Goal: Information Seeking & Learning: Learn about a topic

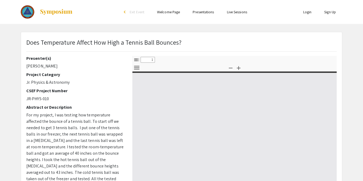
select select "custom"
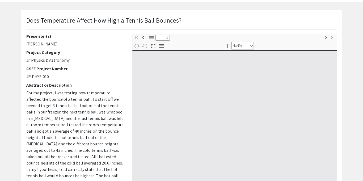
type input "0"
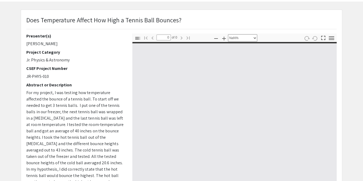
select select "auto"
type input "1"
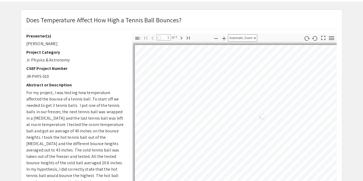
select select "auto"
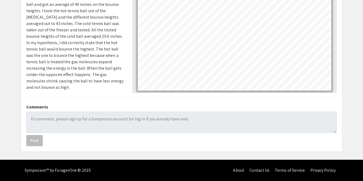
scroll to position [0, 0]
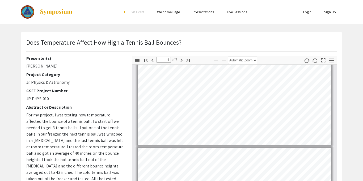
type input "3"
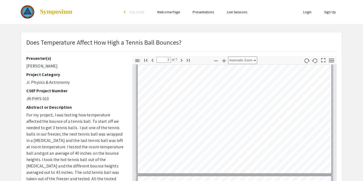
scroll to position [226, 0]
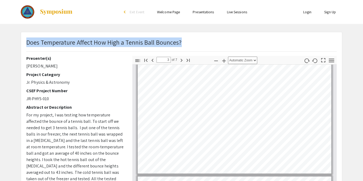
drag, startPoint x: 187, startPoint y: 36, endPoint x: 27, endPoint y: 43, distance: 160.4
click at [27, 43] on div "Does Temperature Affect How High a Tennis Ball Bounces? Presenter(s) [PERSON_NA…" at bounding box center [181, 166] width 321 height 268
copy p "Does Temperature Affect How High a Tennis Ball Bounces?"
